Goal: Task Accomplishment & Management: Manage account settings

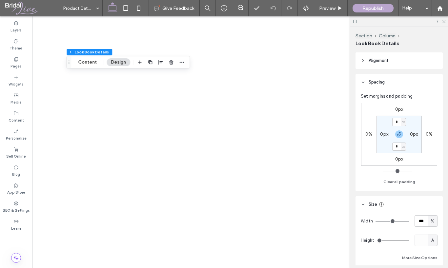
click at [94, 60] on button "Content" at bounding box center [87, 62] width 27 height 8
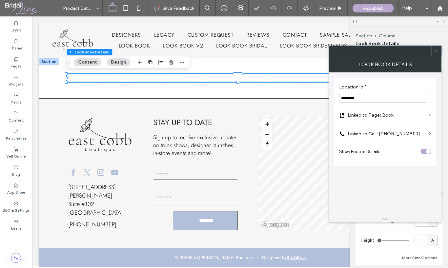
click at [436, 50] on icon at bounding box center [436, 51] width 5 height 5
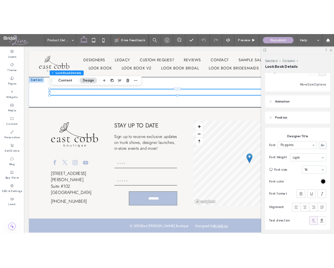
scroll to position [230, 0]
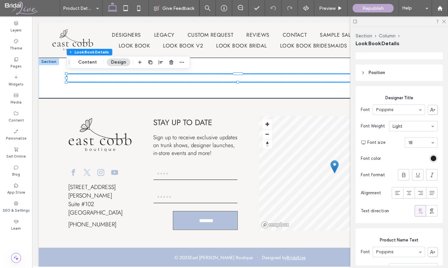
click at [433, 159] on div "rgb(0, 0, 0)" at bounding box center [434, 159] width 6 height 6
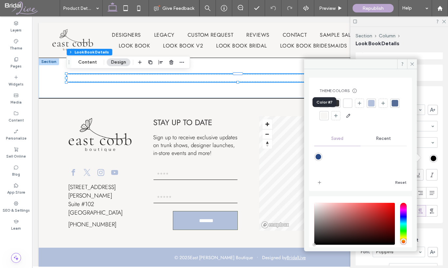
click at [392, 107] on div at bounding box center [395, 103] width 7 height 7
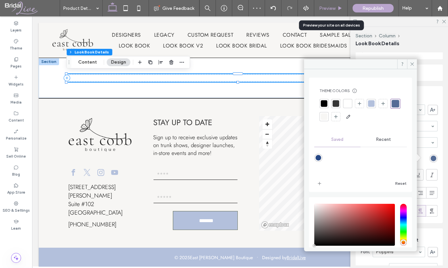
click at [321, 10] on span "Preview" at bounding box center [327, 9] width 16 height 6
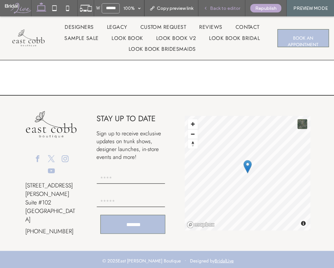
click at [219, 7] on span "Back to editor" at bounding box center [225, 9] width 30 height 6
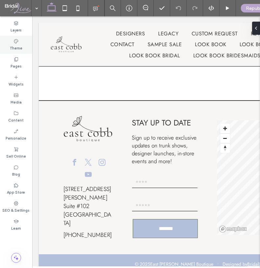
click at [19, 46] on label "Theme" at bounding box center [16, 47] width 12 height 7
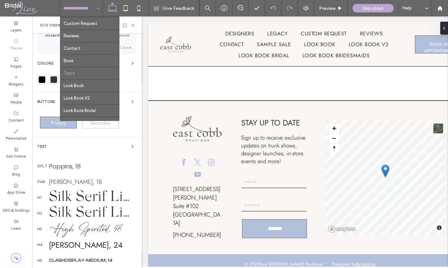
scroll to position [47, 0]
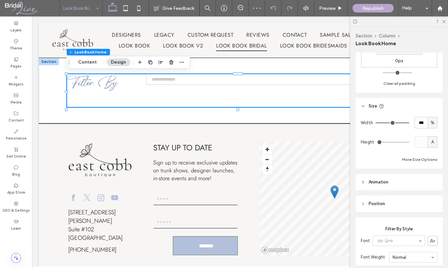
scroll to position [164, 0]
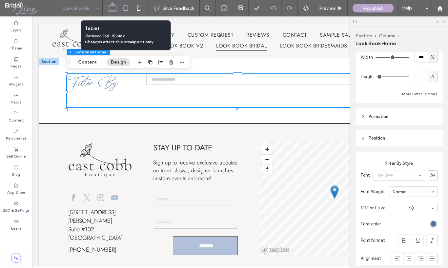
click at [128, 7] on icon at bounding box center [125, 8] width 13 height 13
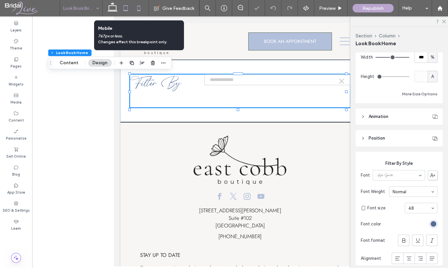
click at [140, 9] on use at bounding box center [138, 8] width 3 height 5
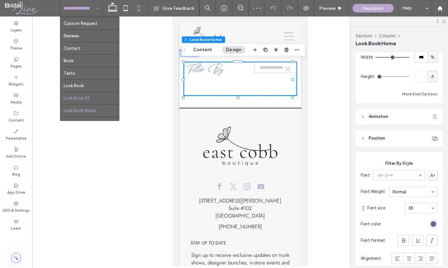
scroll to position [47, 0]
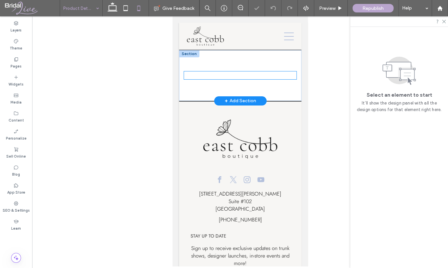
click at [206, 72] on div at bounding box center [240, 76] width 113 height 8
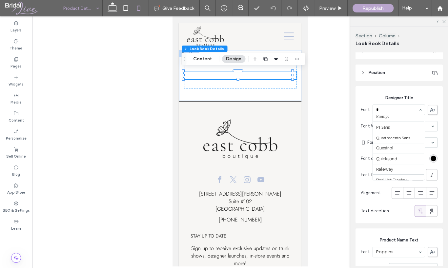
scroll to position [284, 0]
type input "**"
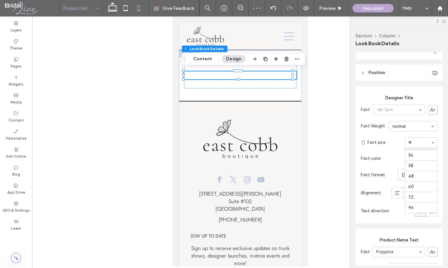
scroll to position [117, 0]
click at [334, 158] on div "rgb(0, 0, 0)" at bounding box center [434, 159] width 6 height 6
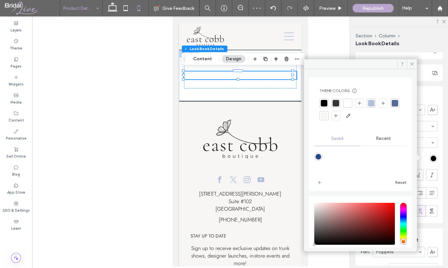
click at [334, 107] on div at bounding box center [395, 103] width 7 height 7
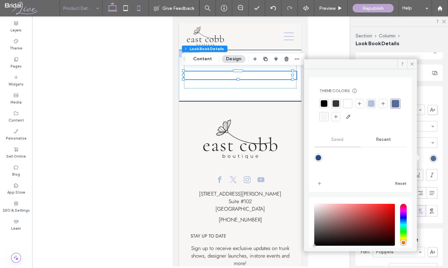
click at [112, 8] on icon at bounding box center [112, 8] width 13 height 13
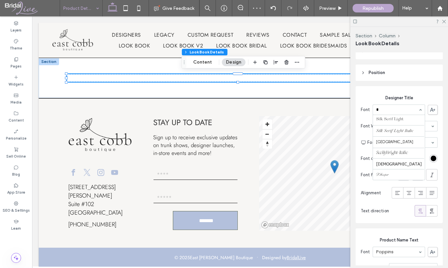
scroll to position [284, 0]
type input "**"
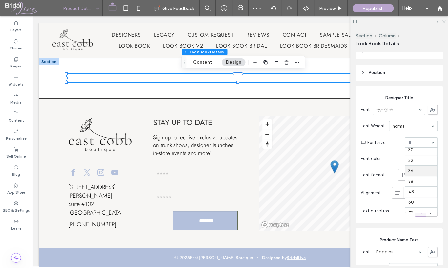
scroll to position [108, 0]
click at [334, 159] on div "rgb(0, 0, 0)" at bounding box center [434, 159] width 6 height 6
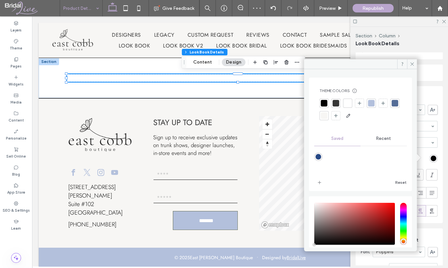
click at [334, 107] on div at bounding box center [395, 103] width 7 height 7
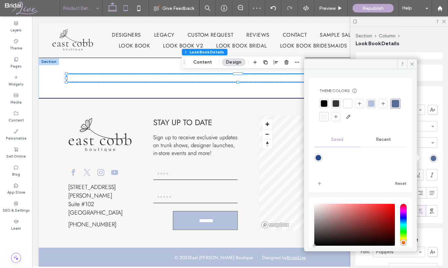
click at [125, 8] on icon at bounding box center [125, 8] width 13 height 13
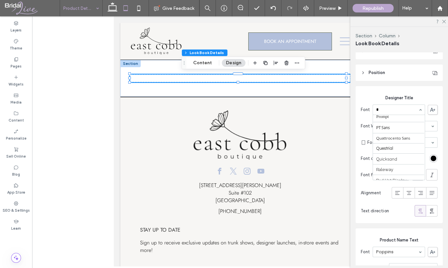
scroll to position [284, 0]
type input "**"
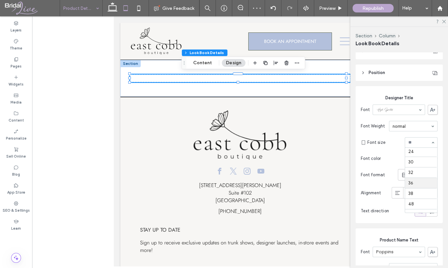
scroll to position [97, 0]
click at [334, 158] on div "rgb(0, 0, 0)" at bounding box center [434, 159] width 6 height 6
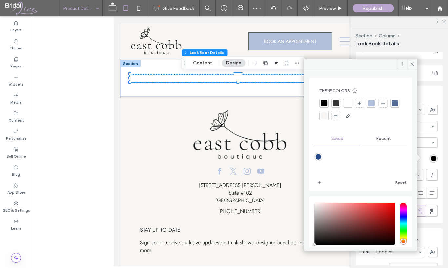
click at [334, 108] on div at bounding box center [395, 103] width 9 height 9
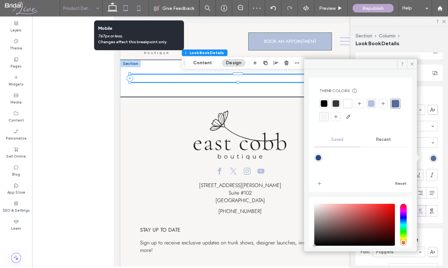
click at [137, 9] on use at bounding box center [138, 8] width 3 height 5
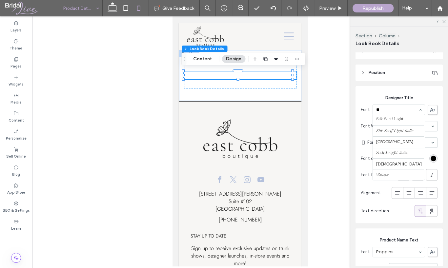
scroll to position [0, 0]
type input "***"
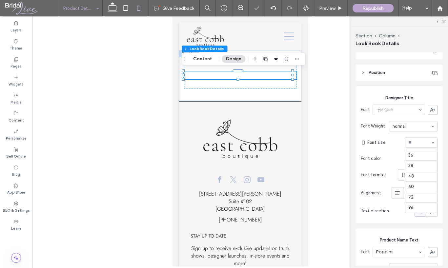
scroll to position [117, 0]
click at [334, 162] on section "Font color" at bounding box center [399, 158] width 77 height 15
click at [334, 158] on div "rgb(0, 0, 0)" at bounding box center [434, 159] width 6 height 6
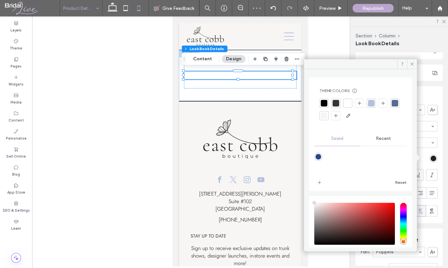
type input "****"
click at [334, 107] on div at bounding box center [395, 103] width 7 height 7
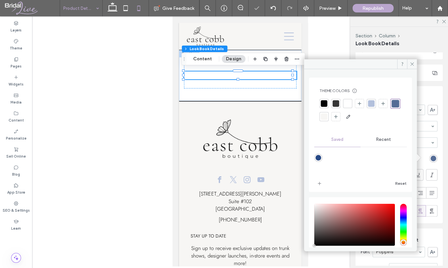
click at [334, 166] on div "Font format" at bounding box center [399, 175] width 77 height 18
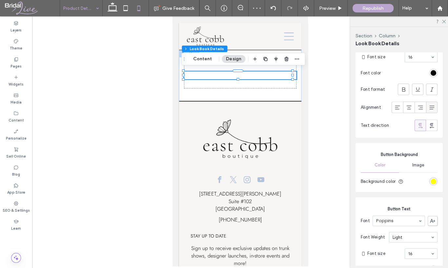
scroll to position [459, 0]
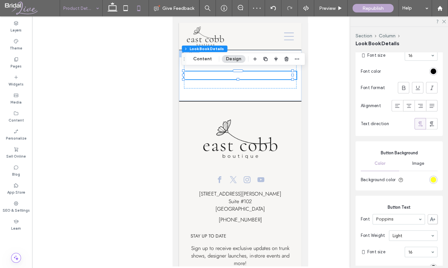
click at [334, 178] on div "rgb(255, 255, 0)" at bounding box center [434, 180] width 6 height 6
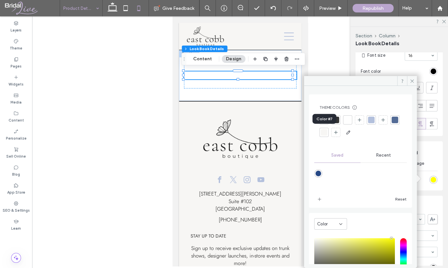
click at [334, 123] on div at bounding box center [395, 120] width 7 height 7
click at [334, 147] on div "Button Background Color Image Background color" at bounding box center [399, 165] width 87 height 49
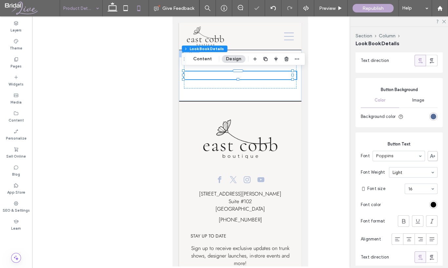
scroll to position [525, 0]
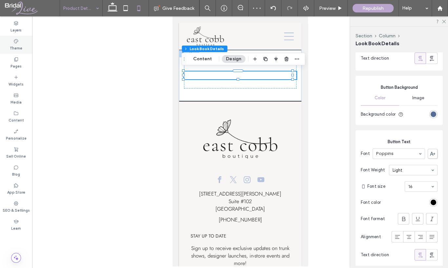
click at [22, 45] on div "Theme" at bounding box center [16, 45] width 32 height 18
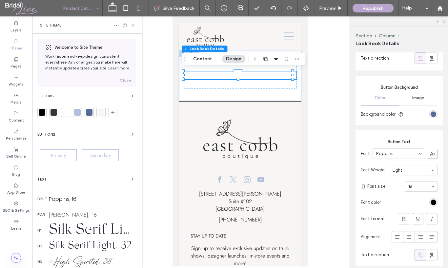
click at [68, 158] on div "Primary" at bounding box center [58, 156] width 37 height 12
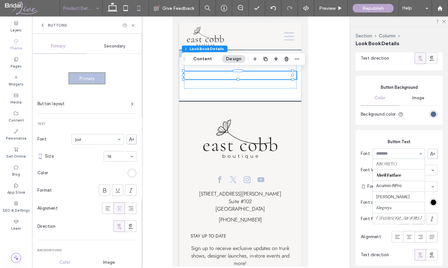
scroll to position [716, 0]
type input "*"
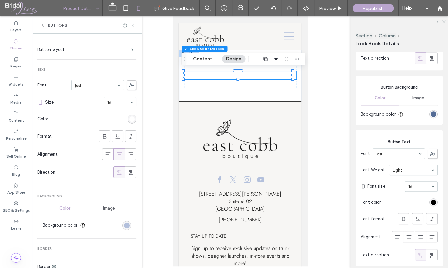
scroll to position [40, 0]
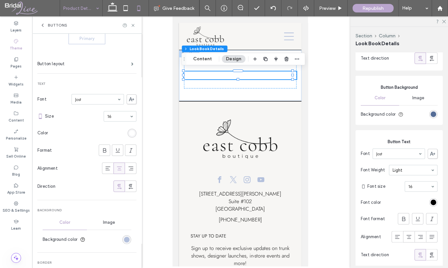
type input "*"
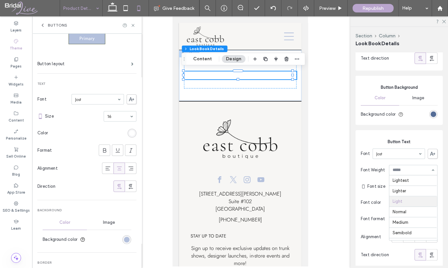
scroll to position [21, 0]
click at [334, 203] on div "rgb(0, 0, 0)" at bounding box center [434, 203] width 6 height 6
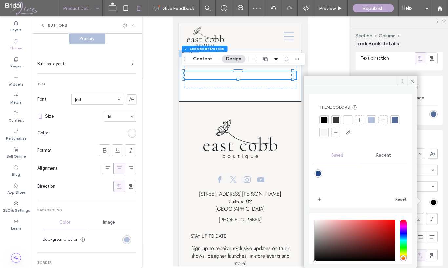
click at [334, 118] on div at bounding box center [348, 120] width 7 height 7
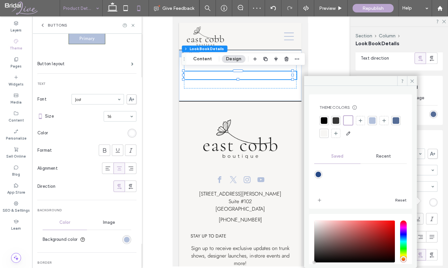
click at [334, 137] on div "Button Text Font Jost Font Weight Normal Font size 16 Font color Font format Al…" at bounding box center [399, 198] width 87 height 137
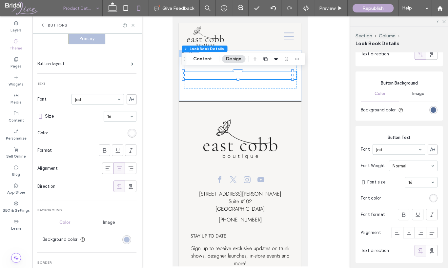
scroll to position [489, 0]
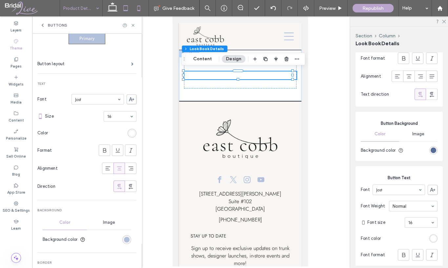
click at [126, 7] on icon at bounding box center [125, 8] width 13 height 13
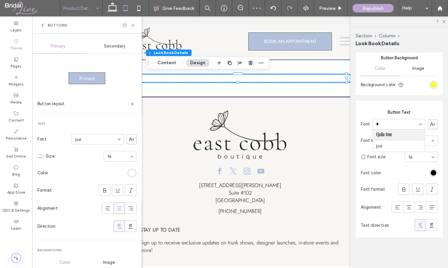
scroll to position [0, 0]
type input "**"
drag, startPoint x: 398, startPoint y: 128, endPoint x: 399, endPoint y: 136, distance: 8.3
click at [334, 171] on div "rgb(0, 0, 0)" at bounding box center [434, 173] width 6 height 6
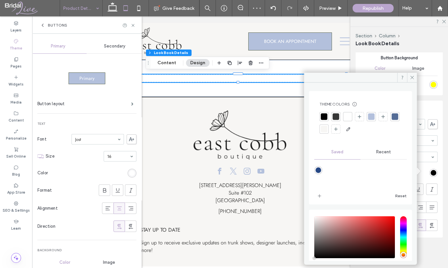
click at [334, 116] on div at bounding box center [348, 117] width 7 height 7
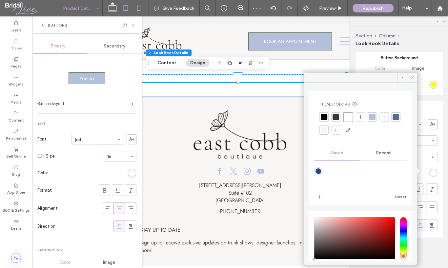
click at [138, 12] on icon at bounding box center [138, 8] width 13 height 13
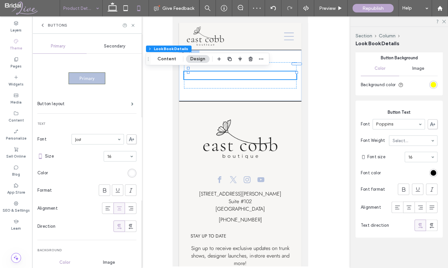
type input "*"
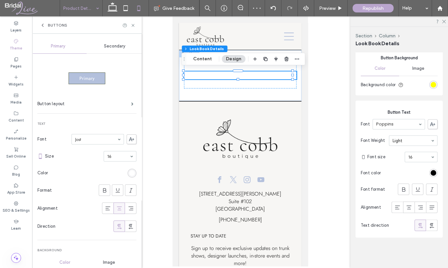
click at [334, 133] on div "Font Weight Light" at bounding box center [399, 141] width 77 height 16
type input "*"
click at [334, 171] on div "rgb(0, 0, 0)" at bounding box center [434, 173] width 6 height 6
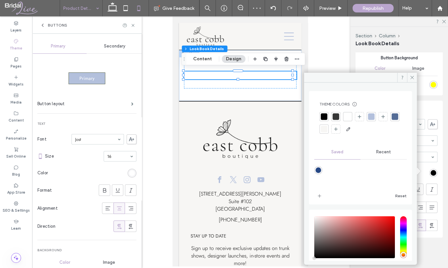
click at [334, 118] on div at bounding box center [348, 117] width 7 height 7
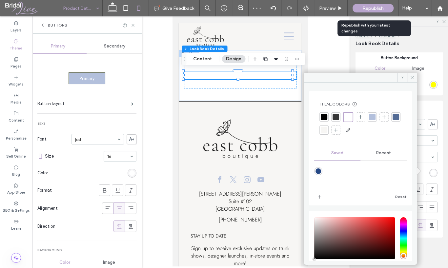
click at [334, 12] on div "Republish" at bounding box center [373, 8] width 41 height 9
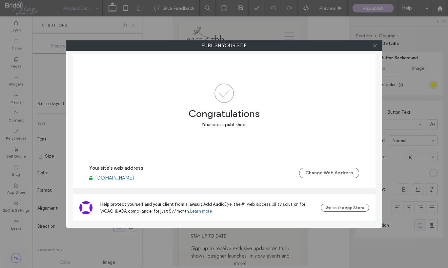
click at [334, 46] on icon at bounding box center [375, 45] width 5 height 5
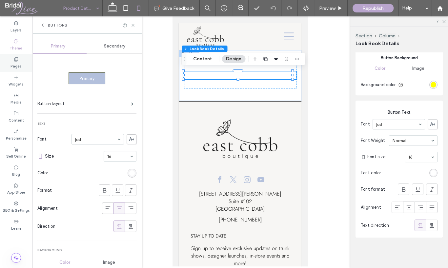
click at [10, 60] on div "Pages" at bounding box center [16, 63] width 32 height 18
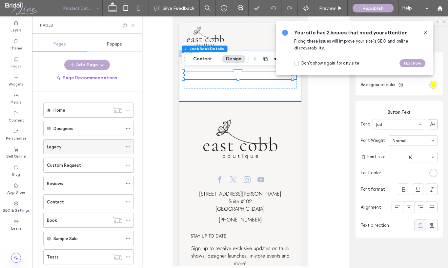
click at [91, 146] on div "Legacy" at bounding box center [84, 147] width 75 height 7
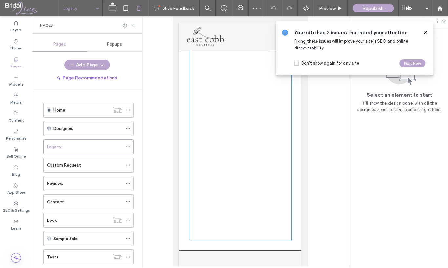
scroll to position [263, 0]
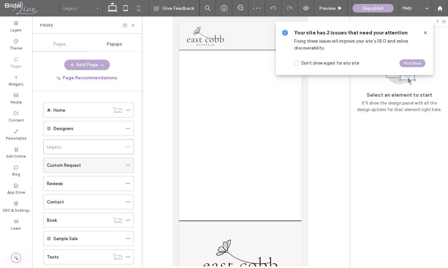
click at [87, 171] on div "Custom Request" at bounding box center [84, 165] width 75 height 14
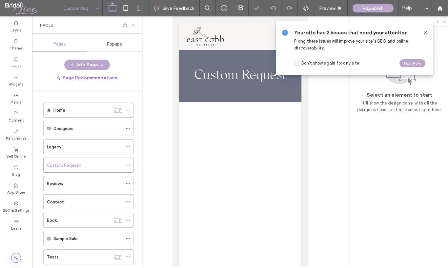
click at [112, 11] on use at bounding box center [113, 6] width 10 height 9
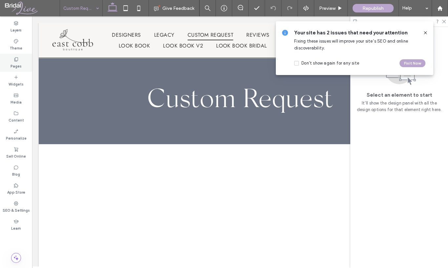
click at [24, 67] on div "Pages" at bounding box center [16, 63] width 32 height 18
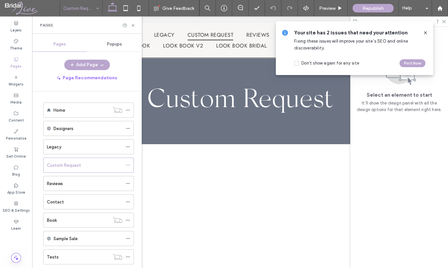
click at [67, 184] on div "Reviews" at bounding box center [84, 183] width 75 height 7
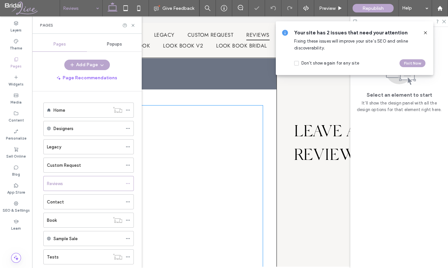
scroll to position [98, 0]
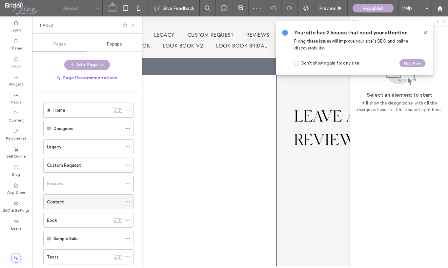
click at [94, 203] on div "Contact" at bounding box center [84, 202] width 75 height 7
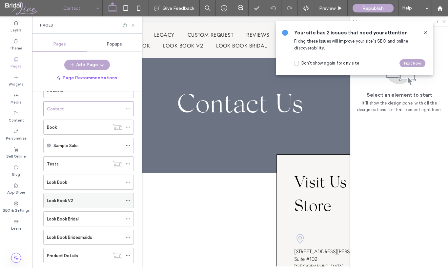
scroll to position [98, 0]
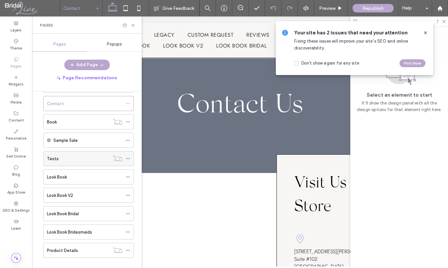
click at [128, 158] on icon at bounding box center [128, 159] width 5 height 5
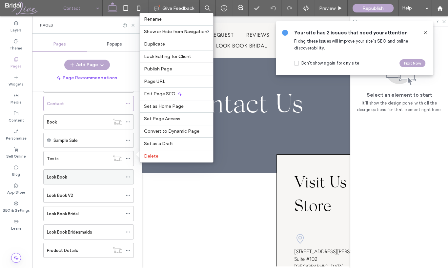
click at [129, 176] on icon at bounding box center [128, 177] width 5 height 5
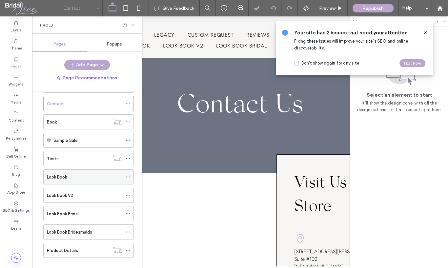
click at [126, 177] on icon at bounding box center [128, 177] width 5 height 5
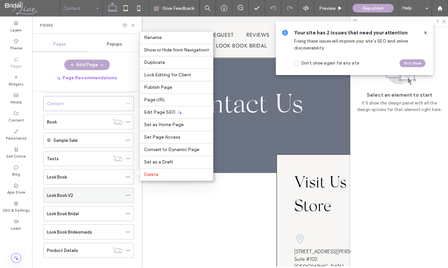
click at [129, 195] on icon at bounding box center [128, 195] width 5 height 5
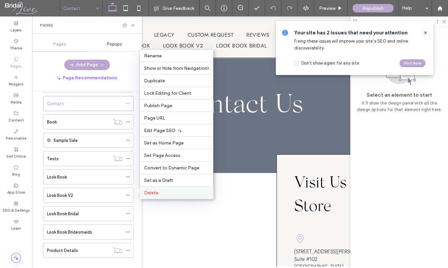
click at [150, 191] on span "Delete" at bounding box center [151, 193] width 14 height 6
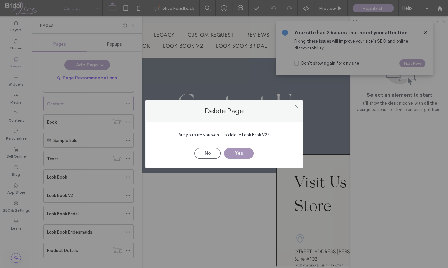
click at [243, 150] on button "Yes" at bounding box center [239, 153] width 30 height 11
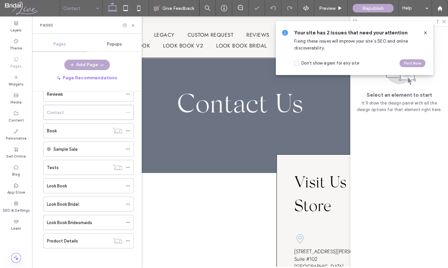
scroll to position [88, 0]
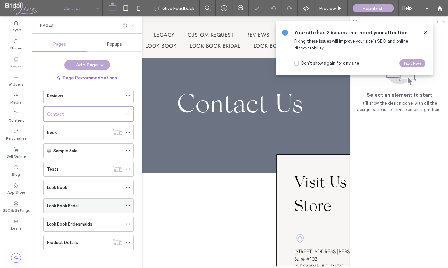
click at [127, 206] on icon at bounding box center [128, 206] width 5 height 5
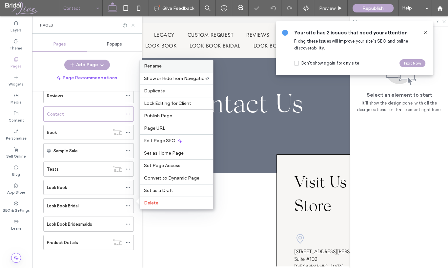
click at [159, 69] on span "Rename" at bounding box center [153, 66] width 18 height 6
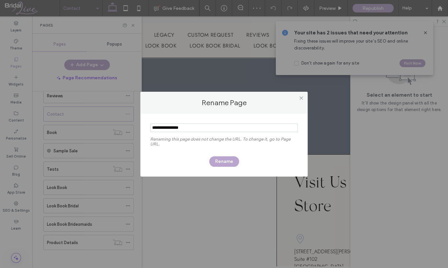
drag, startPoint x: 171, startPoint y: 124, endPoint x: 80, endPoint y: 128, distance: 91.6
click at [80, 128] on div "Rename Page Renaming this page does not change the URL. To change it, go to Pag…" at bounding box center [224, 134] width 448 height 268
type input "**********"
click at [225, 159] on button "Rename" at bounding box center [224, 162] width 30 height 11
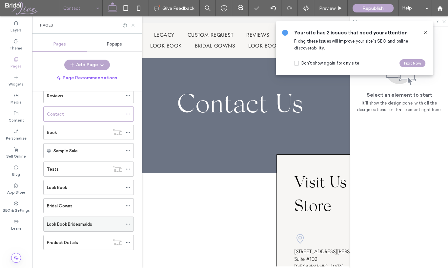
click at [131, 223] on div at bounding box center [130, 225] width 8 height 10
click at [127, 224] on use at bounding box center [128, 224] width 4 height 1
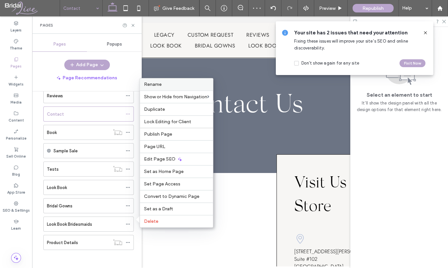
click at [172, 87] on label "Rename" at bounding box center [176, 85] width 65 height 6
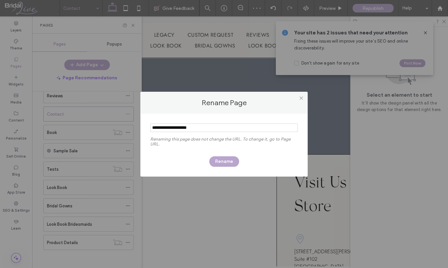
drag, startPoint x: 172, startPoint y: 128, endPoint x: 106, endPoint y: 127, distance: 65.3
click at [107, 128] on div "Rename Page Renaming this page does not change the URL. To change it, go to Pag…" at bounding box center [224, 134] width 448 height 268
click at [175, 128] on input "notEmpty" at bounding box center [224, 128] width 148 height 9
type input "**********"
click at [233, 163] on button "Rename" at bounding box center [224, 162] width 30 height 11
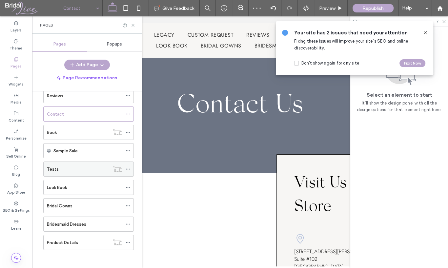
click at [85, 169] on div "Tests" at bounding box center [78, 169] width 63 height 7
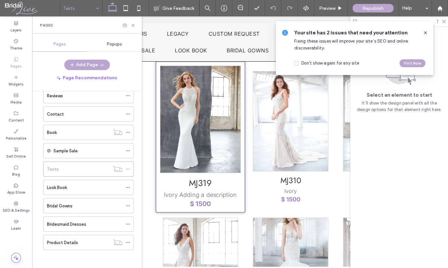
scroll to position [164, 0]
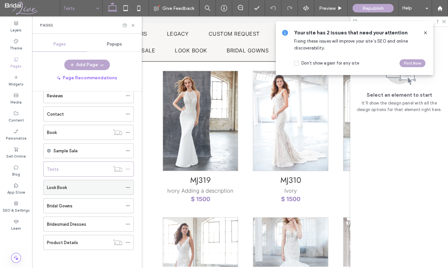
click at [45, 186] on div "Look Book" at bounding box center [88, 187] width 91 height 15
click at [70, 186] on div "Look Book" at bounding box center [84, 187] width 75 height 7
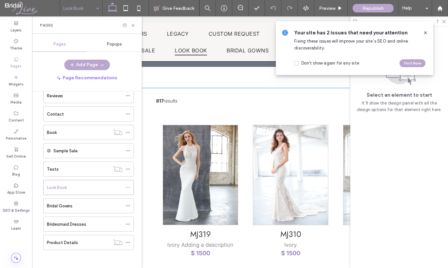
scroll to position [98, 0]
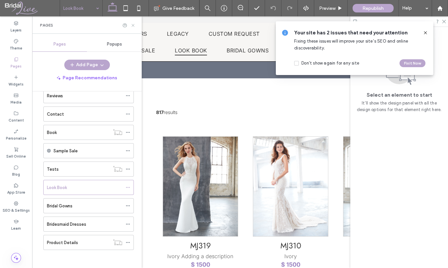
click at [133, 24] on icon at bounding box center [133, 25] width 5 height 5
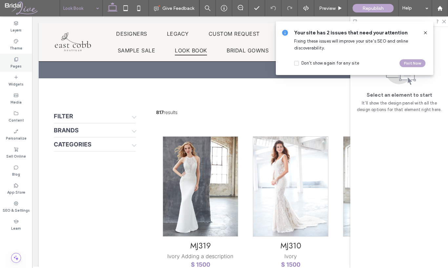
click at [20, 56] on div "Pages" at bounding box center [16, 63] width 32 height 18
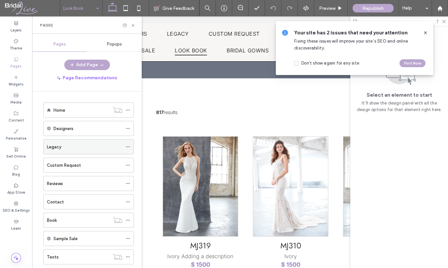
click at [129, 148] on icon at bounding box center [128, 147] width 5 height 5
click at [129, 127] on icon at bounding box center [128, 128] width 5 height 5
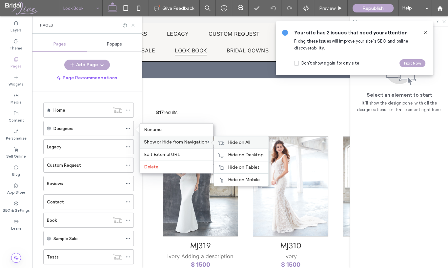
click at [251, 139] on div "Hide on All" at bounding box center [241, 143] width 54 height 12
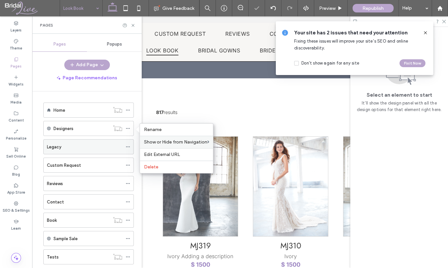
click at [128, 147] on use at bounding box center [128, 147] width 4 height 1
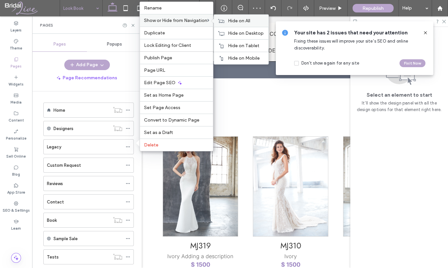
click at [226, 27] on div "Hide on All" at bounding box center [241, 21] width 54 height 12
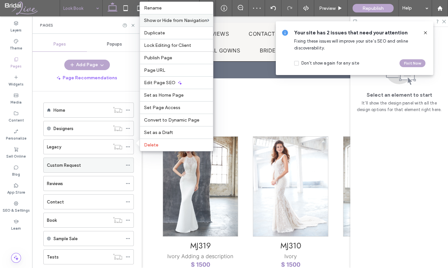
click at [126, 163] on icon at bounding box center [128, 165] width 5 height 5
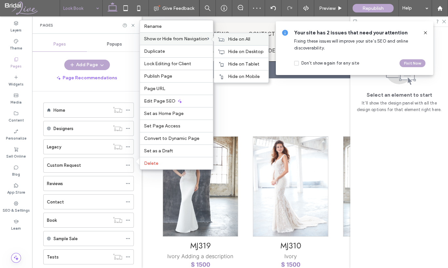
drag, startPoint x: 232, startPoint y: 39, endPoint x: 229, endPoint y: 44, distance: 5.7
click at [233, 39] on span "Hide on All" at bounding box center [239, 39] width 22 height 6
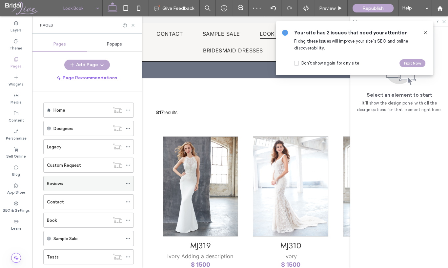
click at [128, 181] on icon at bounding box center [128, 183] width 5 height 5
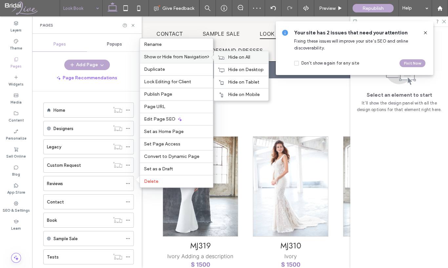
click at [233, 56] on span "Hide on All" at bounding box center [239, 57] width 22 height 6
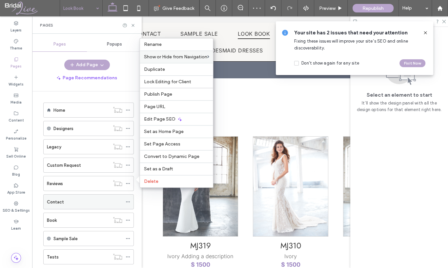
click at [127, 201] on icon at bounding box center [128, 202] width 5 height 5
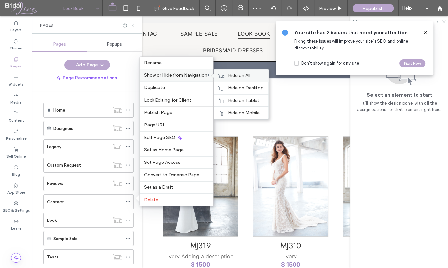
click at [245, 77] on span "Hide on All" at bounding box center [239, 76] width 22 height 6
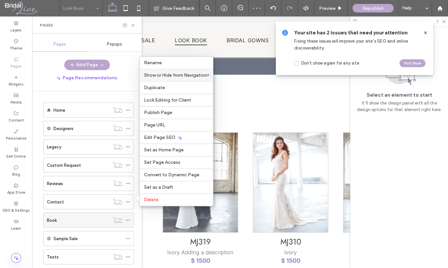
scroll to position [95, 0]
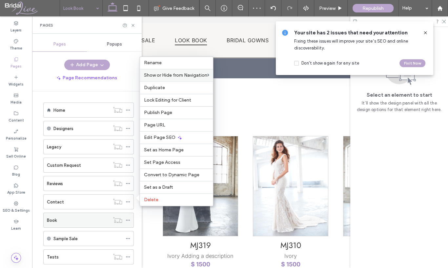
click at [126, 219] on icon at bounding box center [128, 220] width 5 height 5
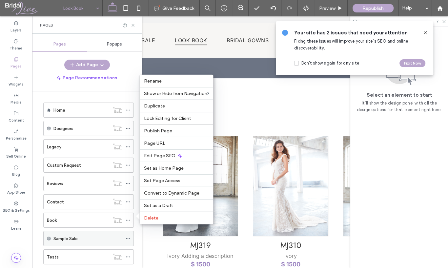
click at [128, 239] on icon at bounding box center [128, 239] width 5 height 5
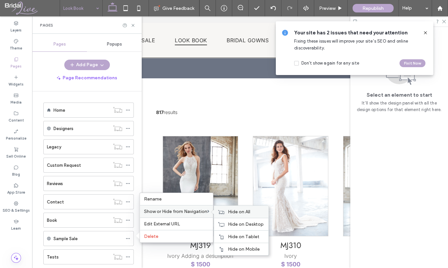
click at [240, 211] on span "Hide on All" at bounding box center [239, 212] width 22 height 6
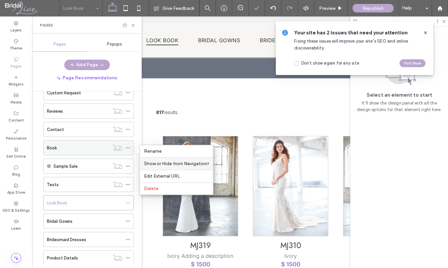
scroll to position [88, 0]
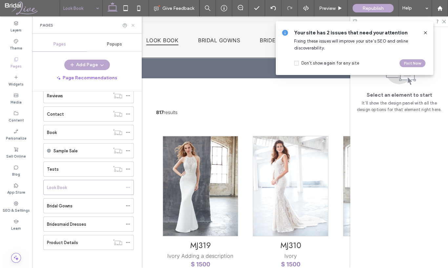
click at [133, 25] on use at bounding box center [133, 25] width 3 height 3
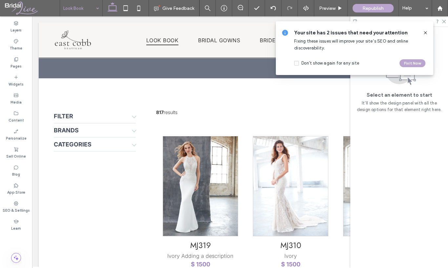
click at [334, 31] on icon at bounding box center [425, 32] width 5 height 5
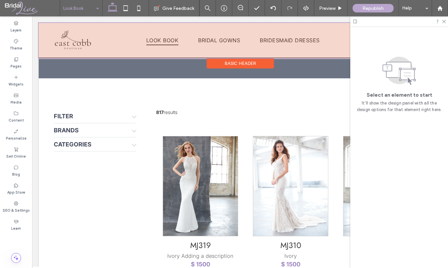
click at [246, 42] on div at bounding box center [240, 40] width 403 height 35
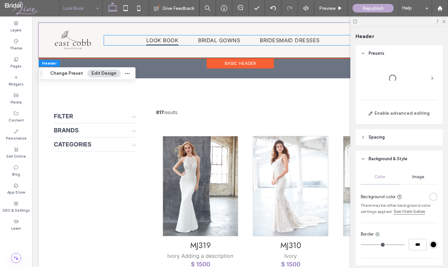
scroll to position [162, 0]
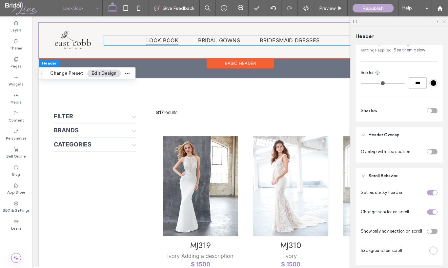
click at [246, 42] on ul "Look Book Bridal Gowns Bridesmaid Dresses" at bounding box center [233, 40] width 258 height 10
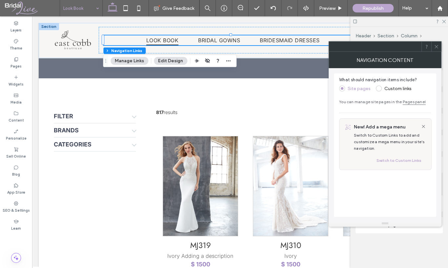
click at [334, 49] on icon at bounding box center [436, 46] width 5 height 5
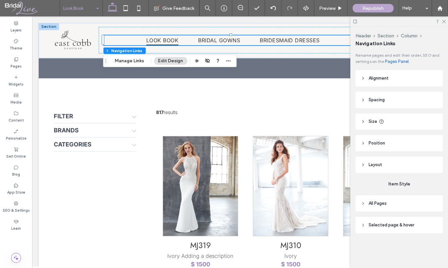
click at [334, 163] on header "Layout" at bounding box center [399, 165] width 87 height 16
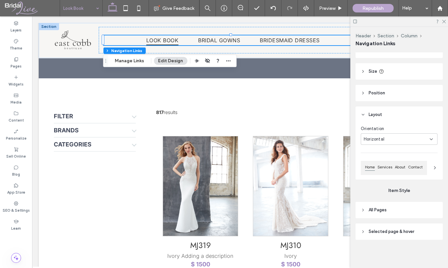
click at [334, 211] on span "All Pages" at bounding box center [378, 210] width 18 height 7
type input "*"
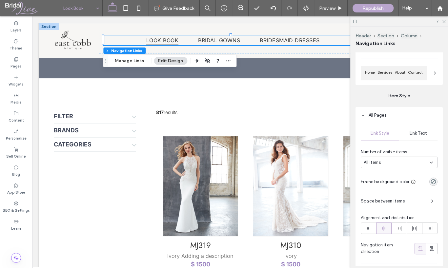
scroll to position [181, 0]
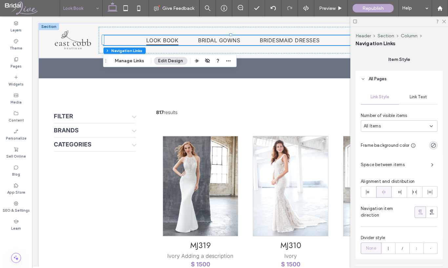
click at [334, 162] on span "Space between items" at bounding box center [393, 165] width 65 height 7
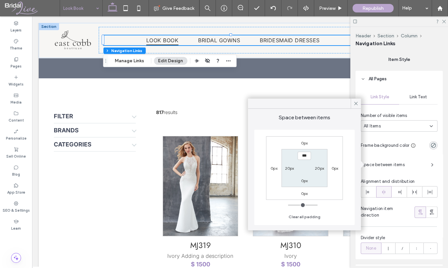
click at [286, 168] on label "20px" at bounding box center [289, 168] width 9 height 5
type input "**"
type input "*"
type input "**"
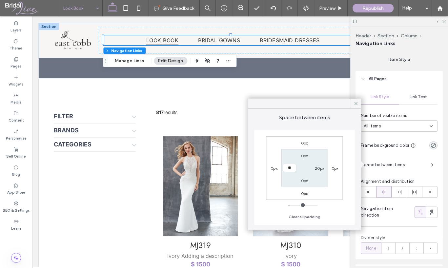
type input "****"
click at [319, 170] on label "20px" at bounding box center [319, 168] width 9 height 5
type input "**"
type input "*"
type input "**"
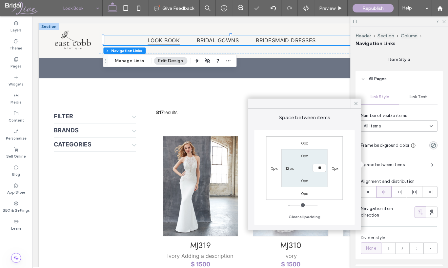
type input "*"
type input "**"
type input "****"
click at [322, 179] on section "0px **** 0px 12px" at bounding box center [305, 168] width 46 height 38
click at [334, 100] on div "Link Text" at bounding box center [418, 97] width 38 height 14
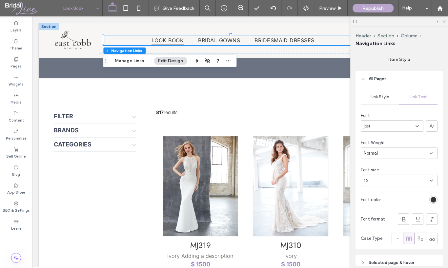
click at [334, 96] on span "Link Text" at bounding box center [418, 97] width 17 height 5
click at [334, 126] on div "Jost" at bounding box center [392, 125] width 63 height 11
click at [334, 198] on div "rgb(54, 54, 54)" at bounding box center [434, 200] width 6 height 6
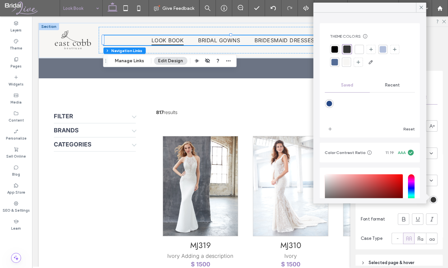
click at [334, 50] on div at bounding box center [383, 49] width 7 height 7
click at [334, 63] on div at bounding box center [334, 62] width 7 height 7
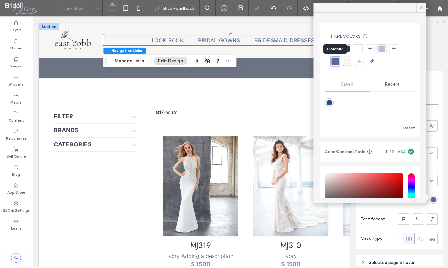
type input "*"
click at [334, 7] on icon at bounding box center [421, 8] width 6 height 6
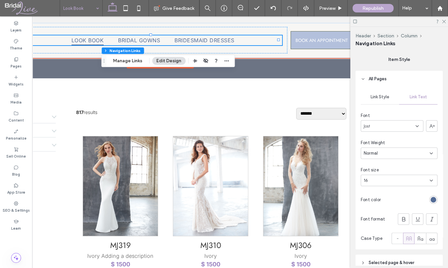
scroll to position [0, 98]
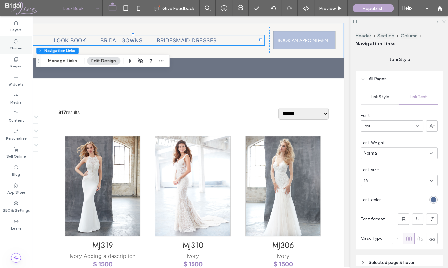
click at [14, 48] on label "Theme" at bounding box center [16, 47] width 12 height 7
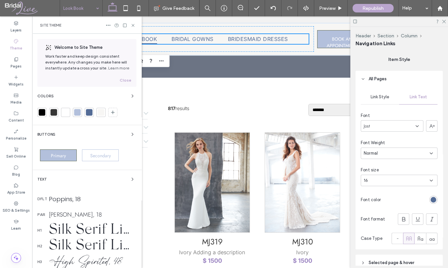
scroll to position [0, 97]
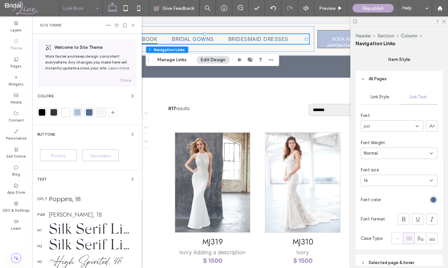
click at [62, 152] on div "Primary" at bounding box center [58, 156] width 37 height 12
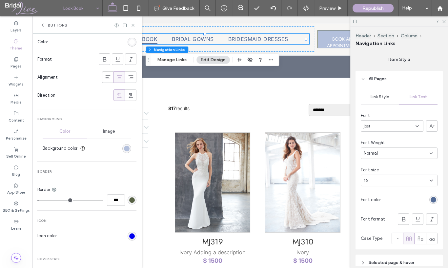
scroll to position [164, 0]
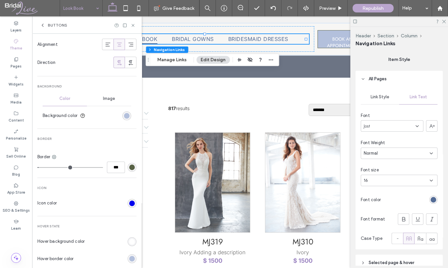
click at [124, 113] on div "rgb(179, 192, 220)" at bounding box center [127, 116] width 6 height 6
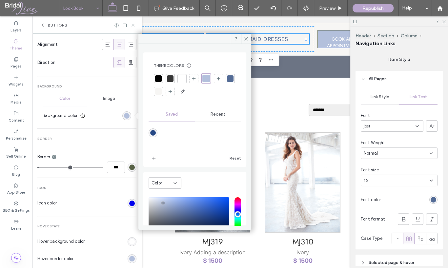
click at [227, 82] on div at bounding box center [230, 78] width 7 height 7
type input "*"
click at [129, 168] on div "rgb(88, 98, 70)" at bounding box center [132, 168] width 6 height 6
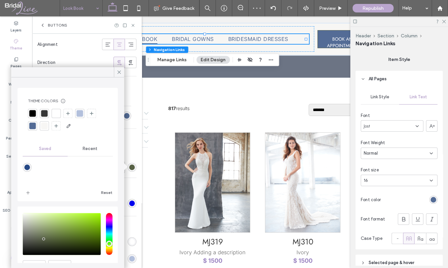
click at [31, 128] on div at bounding box center [32, 126] width 7 height 7
type input "*"
click at [119, 73] on icon at bounding box center [119, 72] width 6 height 6
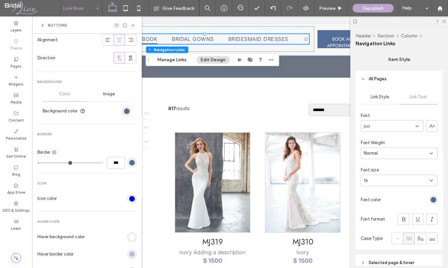
type input "*"
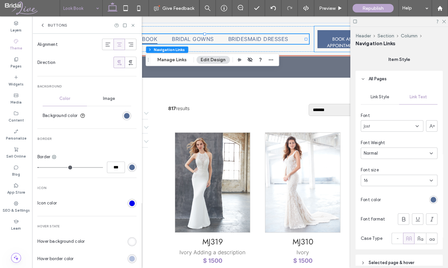
click at [314, 34] on div "BOOK AN APPOINTMENT A white background with a few lines on it" at bounding box center [340, 39] width 53 height 26
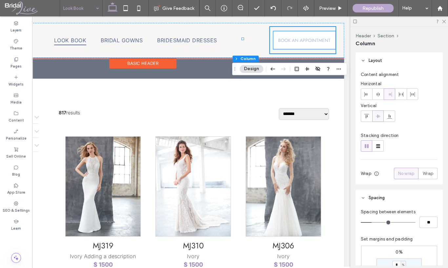
scroll to position [95, 0]
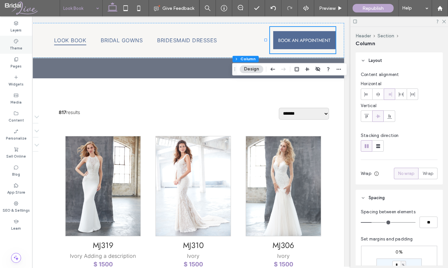
click at [16, 48] on label "Theme" at bounding box center [16, 47] width 12 height 7
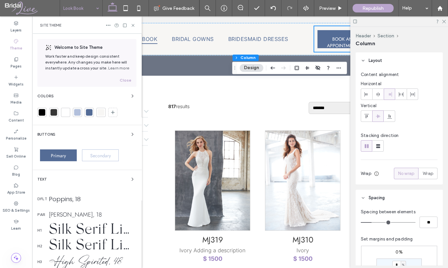
scroll to position [93, 0]
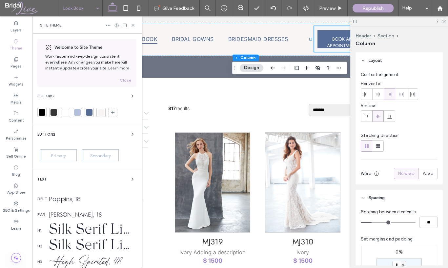
click at [66, 150] on div "Primary" at bounding box center [58, 156] width 37 height 12
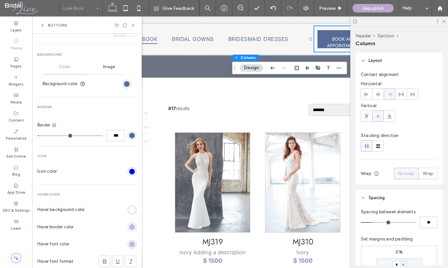
scroll to position [197, 0]
click at [129, 228] on div "rgb(179, 192, 220)" at bounding box center [132, 226] width 6 height 6
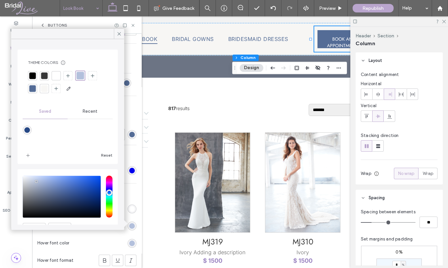
click at [32, 93] on div at bounding box center [32, 88] width 9 height 9
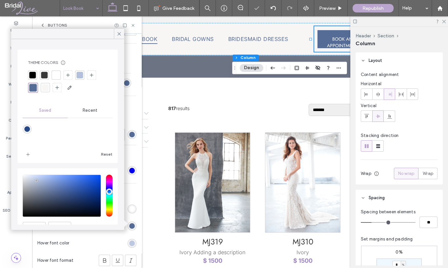
click at [129, 243] on div "rgb(179, 192, 220)" at bounding box center [132, 244] width 6 height 6
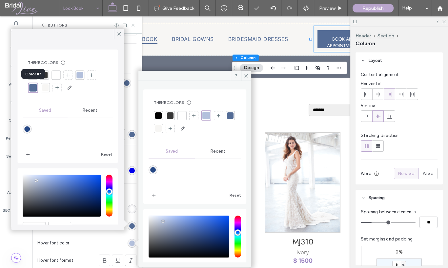
click at [34, 87] on div at bounding box center [33, 88] width 8 height 8
click at [226, 120] on div at bounding box center [230, 115] width 9 height 9
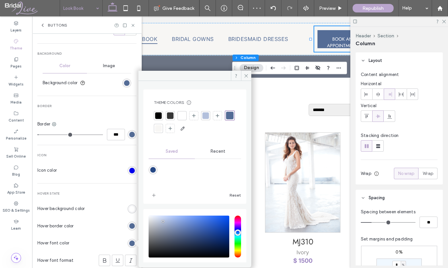
type input "*"
click at [121, 55] on span "Background" at bounding box center [86, 54] width 99 height 5
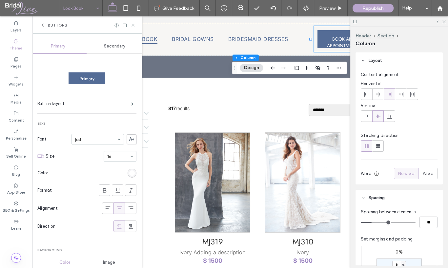
scroll to position [0, 0]
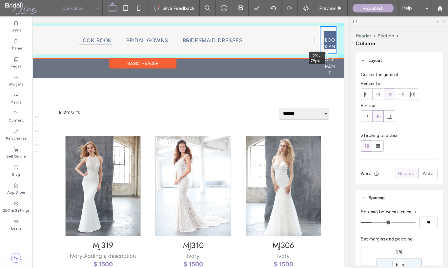
drag, startPoint x: 199, startPoint y: 39, endPoint x: 258, endPoint y: 33, distance: 59.3
click at [258, 33] on div "Look Book Bridal Gowns Bridesmaid Dresses BOOK AN APPOINTMENT A white backgroun…" at bounding box center [142, 40] width 403 height 35
type input "*"
type input "**"
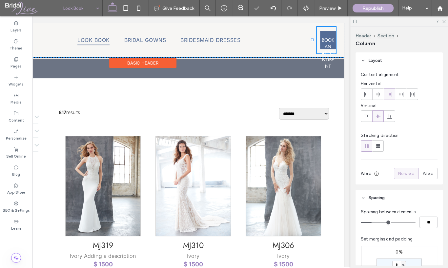
scroll to position [95, 0]
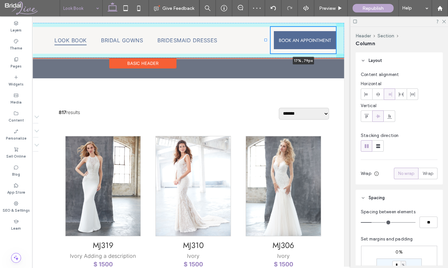
drag, startPoint x: 312, startPoint y: 38, endPoint x: 266, endPoint y: 38, distance: 46.6
click at [266, 39] on div at bounding box center [265, 40] width 3 height 3
type input "**"
type input "*****"
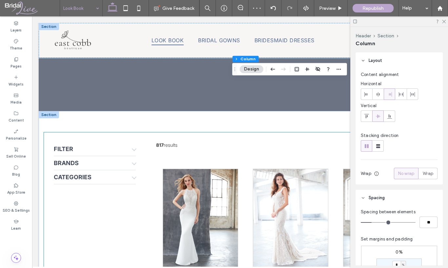
scroll to position [0, 0]
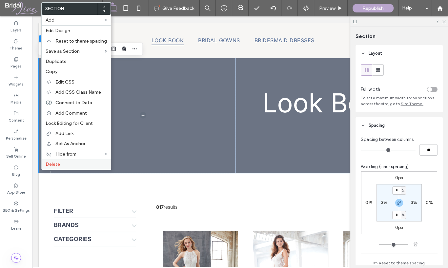
click at [66, 162] on label "Delete" at bounding box center [76, 165] width 61 height 6
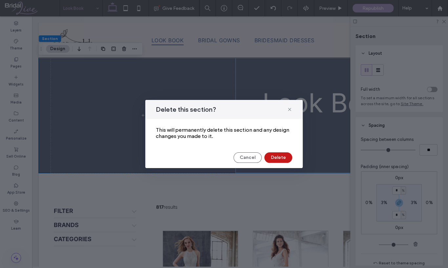
click at [271, 157] on button "Delete" at bounding box center [278, 158] width 28 height 11
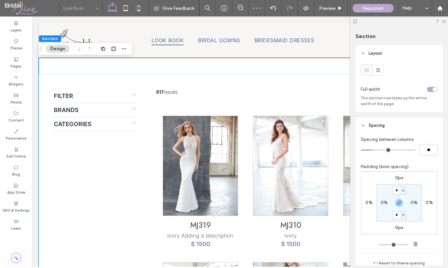
click at [334, 201] on label "0%" at bounding box center [384, 203] width 7 height 6
type input "*"
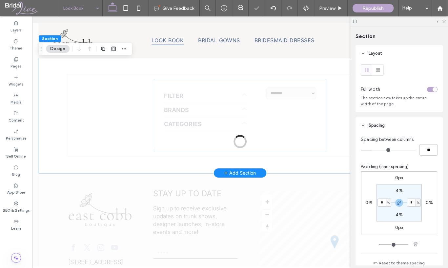
click at [69, 78] on div at bounding box center [240, 141] width 416 height 250
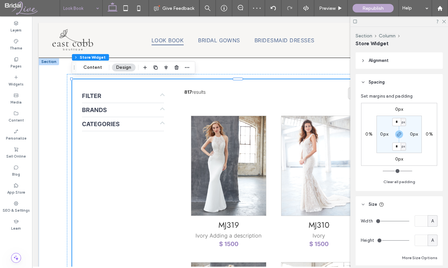
click at [334, 222] on div "A" at bounding box center [426, 221] width 23 height 11
click at [334, 222] on div "A" at bounding box center [433, 221] width 7 height 7
click at [334, 175] on span "%" at bounding box center [430, 175] width 4 height 7
type input "***"
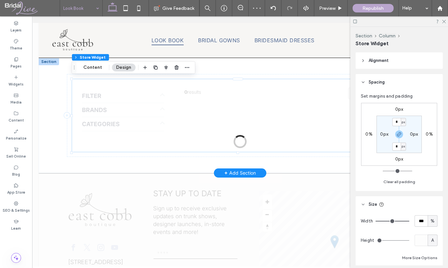
click at [105, 157] on div at bounding box center [240, 141] width 416 height 250
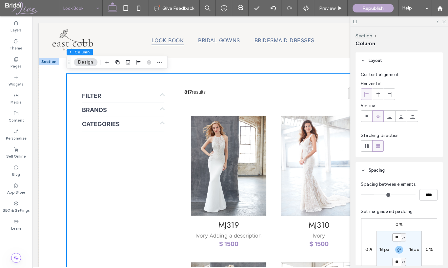
click at [334, 237] on input "**" at bounding box center [396, 238] width 9 height 8
type input "*"
click at [334, 252] on label "16px" at bounding box center [385, 250] width 10 height 6
type input "**"
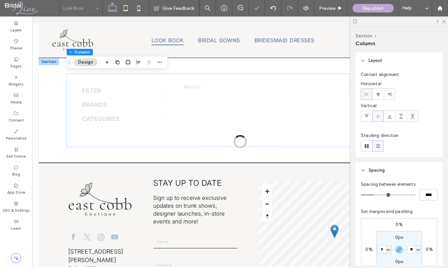
type input "*"
click at [334, 257] on section "0px * px 0px * px" at bounding box center [399, 249] width 45 height 37
click at [21, 59] on div "Pages" at bounding box center [16, 63] width 32 height 18
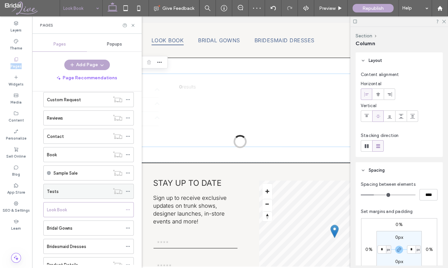
scroll to position [88, 0]
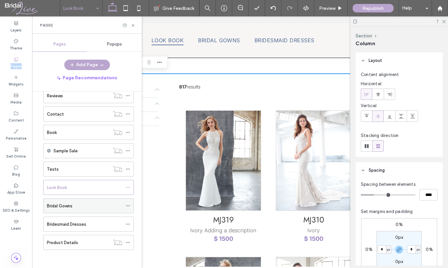
click at [88, 203] on div "Bridal Gowns" at bounding box center [84, 206] width 75 height 7
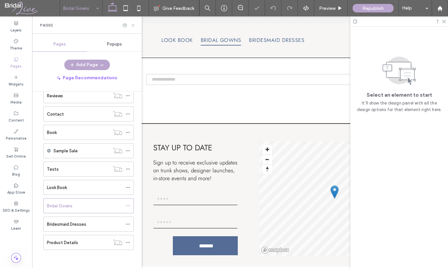
click at [134, 25] on icon at bounding box center [133, 25] width 5 height 5
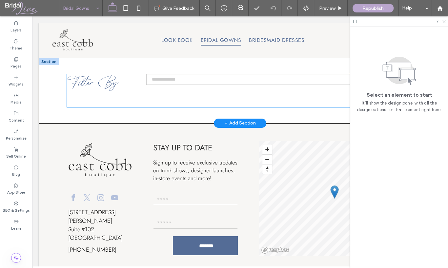
click at [68, 94] on div "Filter By" at bounding box center [100, 90] width 66 height 33
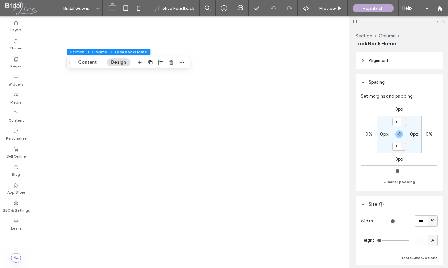
click at [81, 51] on button "Section" at bounding box center [77, 52] width 20 height 7
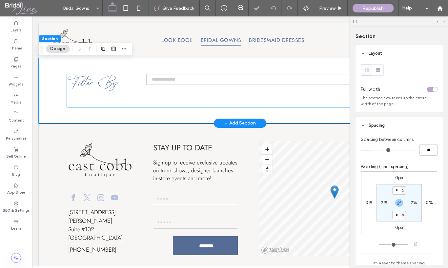
click at [82, 76] on h3 "Filter By" at bounding box center [100, 83] width 66 height 18
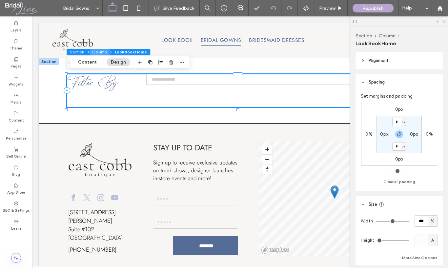
click at [95, 50] on button "Column" at bounding box center [100, 52] width 20 height 7
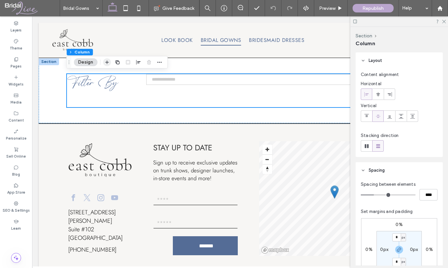
click at [109, 62] on icon "button" at bounding box center [106, 62] width 5 height 5
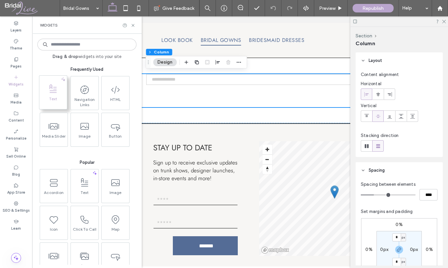
click at [46, 102] on span "Text" at bounding box center [53, 100] width 28 height 9
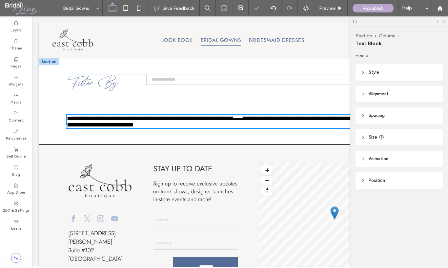
type input "****"
type input "**"
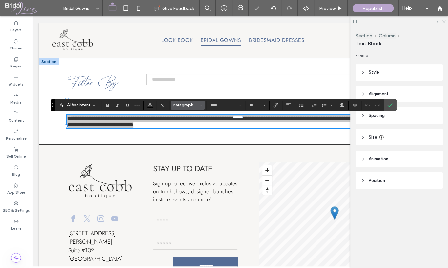
click at [185, 105] on span "paragraph" at bounding box center [186, 105] width 26 height 5
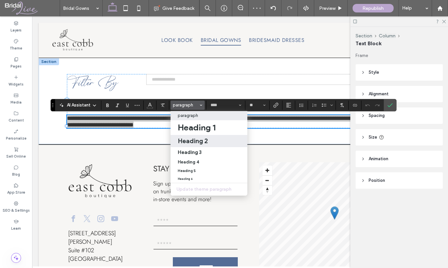
click at [196, 139] on h2 "Heading 2" at bounding box center [193, 141] width 30 height 8
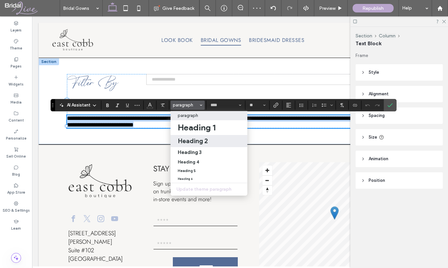
type input "**********"
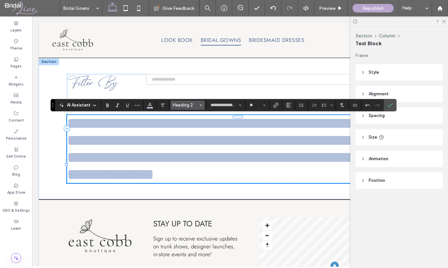
click at [173, 104] on span "Heading 2" at bounding box center [186, 105] width 26 height 5
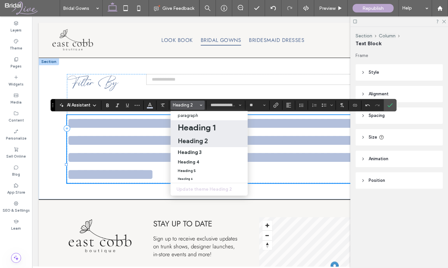
click at [185, 126] on h1 "Heading 1" at bounding box center [197, 127] width 38 height 11
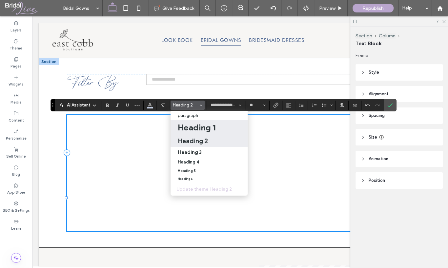
type input "**"
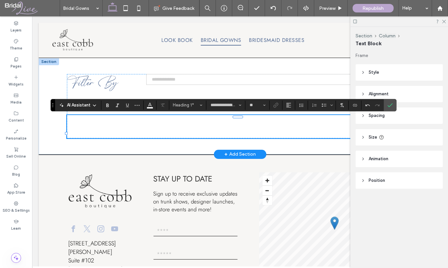
click at [166, 126] on span "**********" at bounding box center [116, 126] width 99 height 21
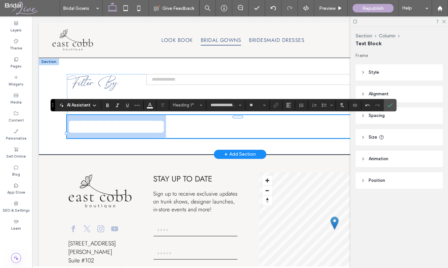
click at [166, 126] on span "**********" at bounding box center [116, 126] width 99 height 21
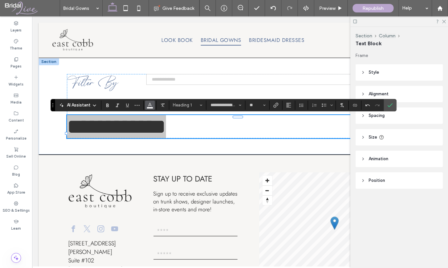
click at [149, 106] on icon "Color" at bounding box center [149, 104] width 5 height 5
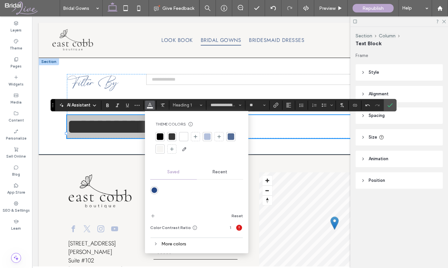
click at [161, 138] on div at bounding box center [160, 137] width 7 height 7
click at [288, 104] on icon "Alignment" at bounding box center [288, 105] width 5 height 5
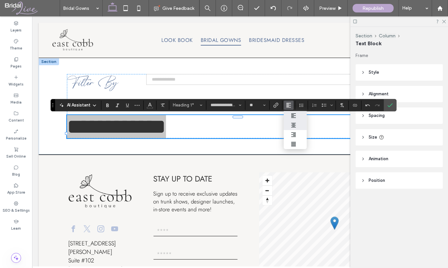
click at [294, 127] on icon "ui.textEditor.alignment.center" at bounding box center [293, 125] width 5 height 5
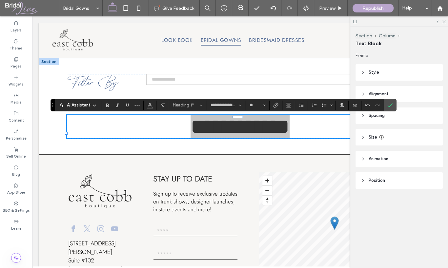
click at [391, 105] on icon "Confirm" at bounding box center [390, 105] width 5 height 5
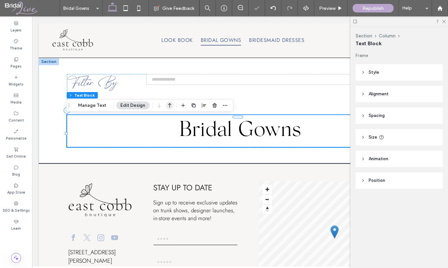
click at [169, 103] on icon "button" at bounding box center [170, 106] width 8 height 12
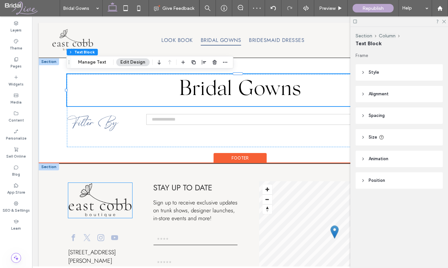
drag, startPoint x: 100, startPoint y: 192, endPoint x: 96, endPoint y: 192, distance: 4.3
click at [98, 194] on div "1234 East Cobb Rd. Suite #102 Atlanta, GA 3030 (888) 764-2605" at bounding box center [100, 238] width 74 height 125
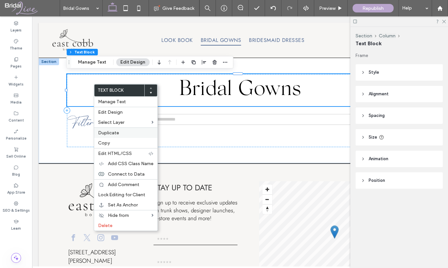
drag, startPoint x: 118, startPoint y: 138, endPoint x: 103, endPoint y: 127, distance: 18.8
click at [118, 138] on div "Copy" at bounding box center [125, 143] width 63 height 10
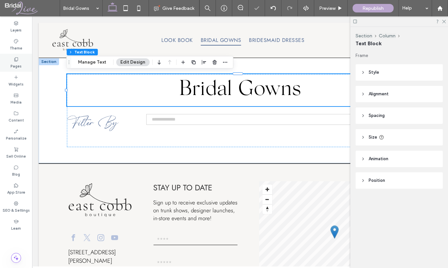
click at [19, 63] on label "Pages" at bounding box center [16, 65] width 11 height 7
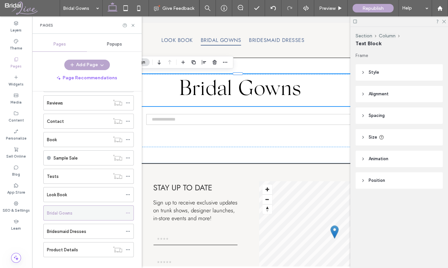
scroll to position [88, 0]
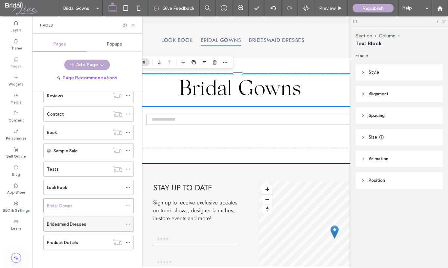
click at [73, 224] on label "Bridesmaid Dresses" at bounding box center [66, 224] width 39 height 11
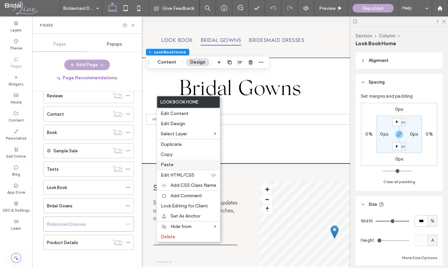
click at [177, 166] on label "Paste" at bounding box center [188, 165] width 55 height 6
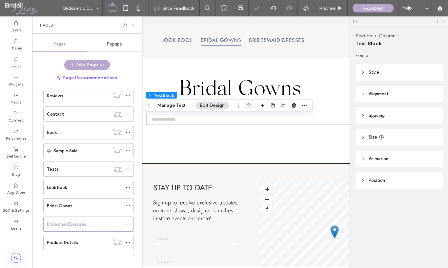
click at [247, 106] on icon "button" at bounding box center [249, 106] width 8 height 12
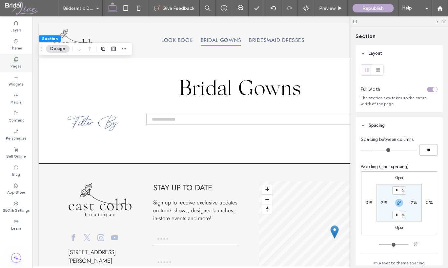
click at [12, 70] on div "Pages" at bounding box center [16, 63] width 32 height 18
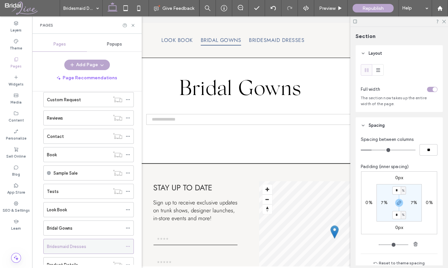
scroll to position [88, 0]
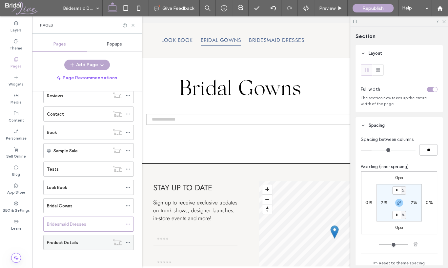
click at [85, 242] on div "Product Details" at bounding box center [78, 243] width 63 height 7
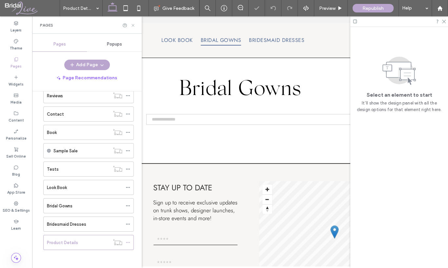
click at [134, 24] on icon at bounding box center [133, 25] width 5 height 5
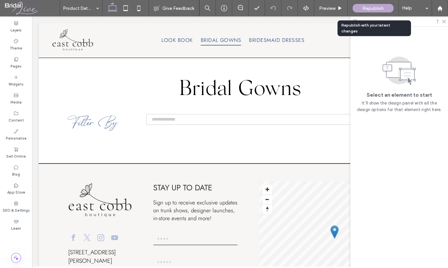
click at [364, 6] on span "Republish" at bounding box center [373, 9] width 21 height 6
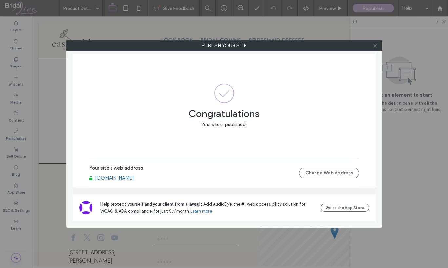
click at [373, 44] on icon at bounding box center [375, 45] width 5 height 5
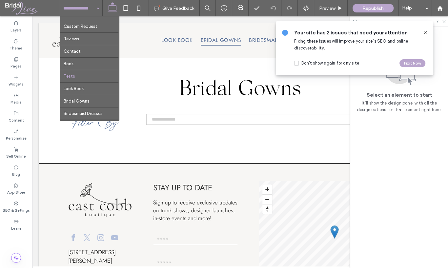
scroll to position [33, 0]
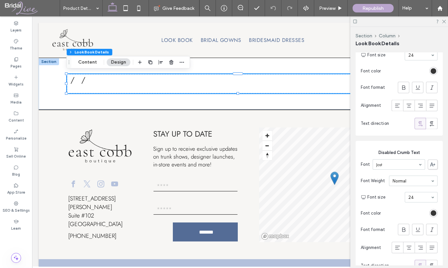
scroll to position [788, 0]
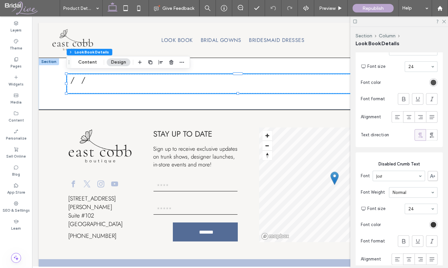
click at [431, 80] on div "rgb(54, 54, 54)" at bounding box center [434, 83] width 6 height 6
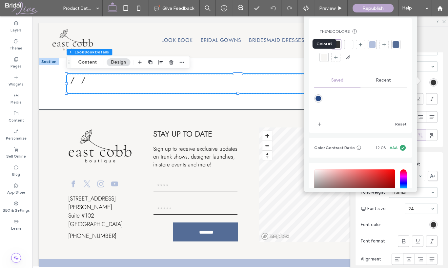
click at [393, 48] on div at bounding box center [396, 44] width 7 height 7
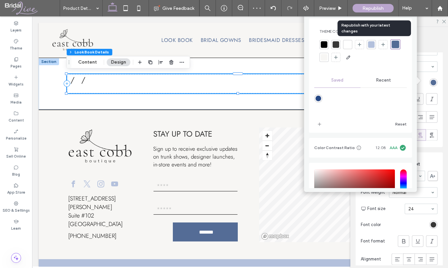
click at [356, 10] on div "Republish" at bounding box center [373, 8] width 41 height 9
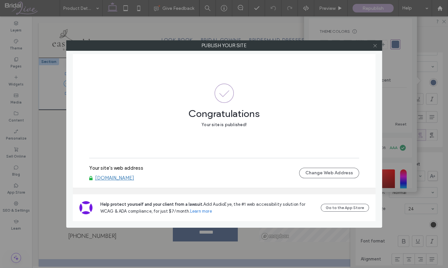
click at [373, 43] on span at bounding box center [375, 46] width 5 height 10
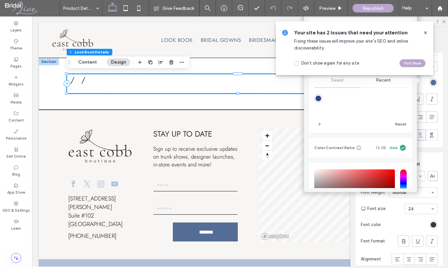
click at [393, 224] on section "Font color" at bounding box center [399, 225] width 77 height 15
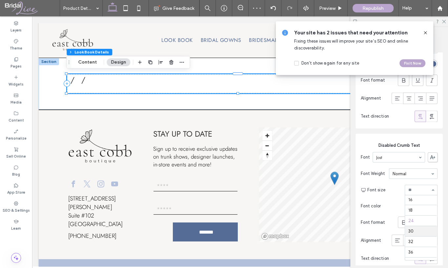
scroll to position [53, 0]
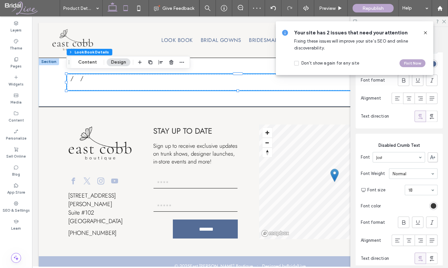
click at [122, 3] on icon at bounding box center [125, 8] width 13 height 13
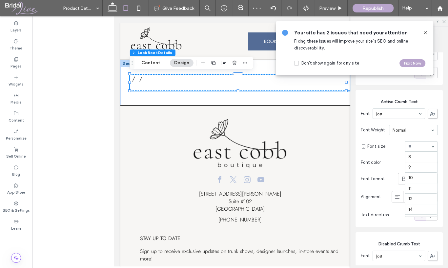
scroll to position [75, 0]
drag, startPoint x: 406, startPoint y: 157, endPoint x: 229, endPoint y: 72, distance: 195.8
click at [137, 9] on icon at bounding box center [138, 8] width 13 height 13
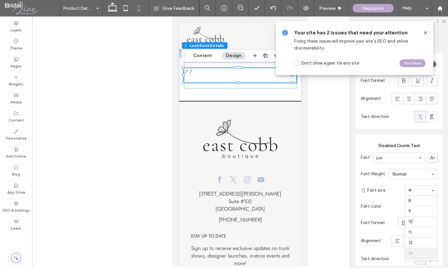
scroll to position [53, 0]
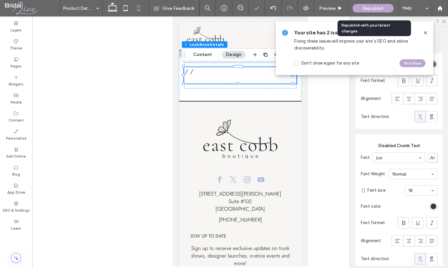
click at [367, 9] on span "Republish" at bounding box center [373, 9] width 21 height 6
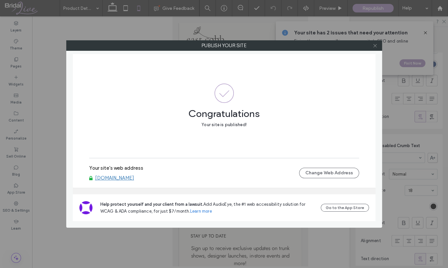
click at [376, 43] on icon at bounding box center [375, 45] width 5 height 5
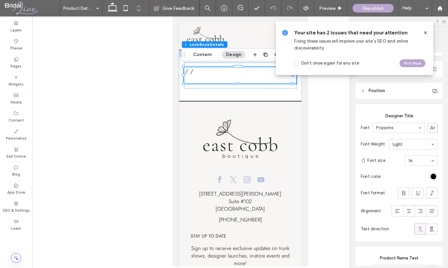
scroll to position [215, 0]
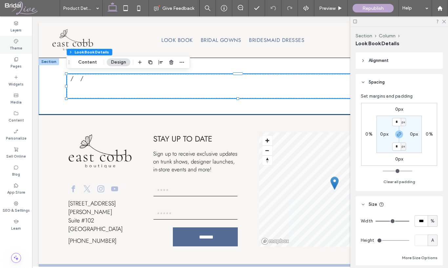
scroll to position [131, 0]
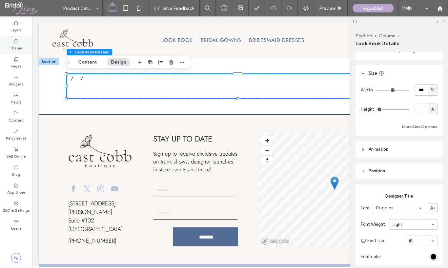
click at [14, 48] on label "Theme" at bounding box center [16, 47] width 12 height 7
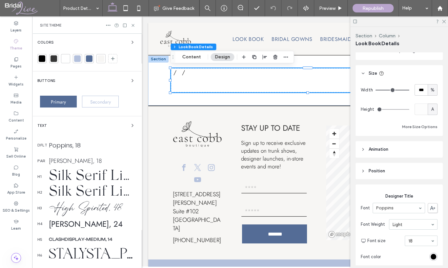
scroll to position [66, 0]
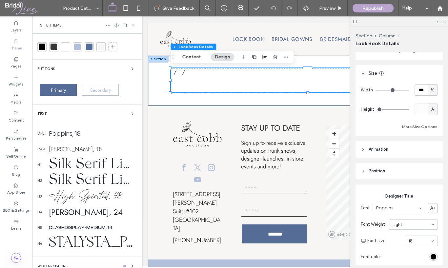
click at [66, 181] on div "Silk Serif Light, 48" at bounding box center [93, 181] width 88 height 22
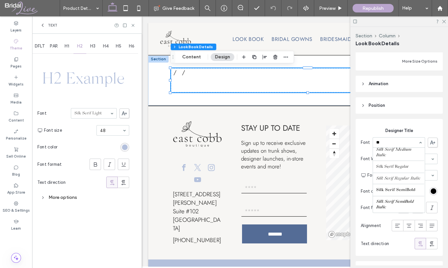
scroll to position [129, 0]
type input "***"
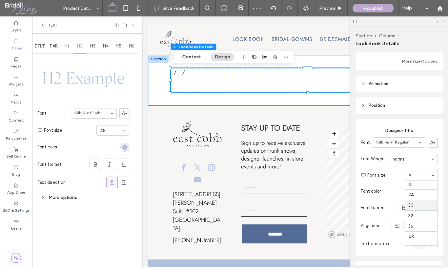
scroll to position [106, 0]
click at [123, 9] on icon at bounding box center [125, 8] width 13 height 13
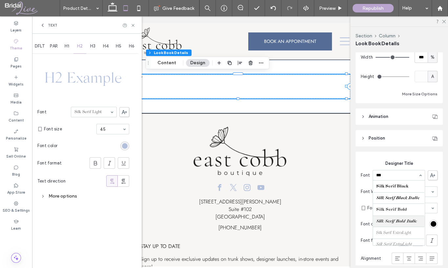
scroll to position [33, 0]
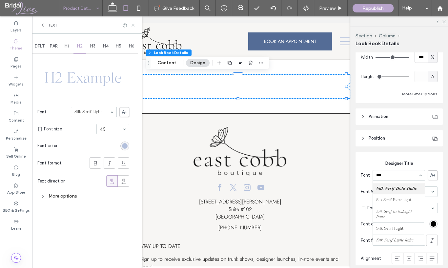
type input "***"
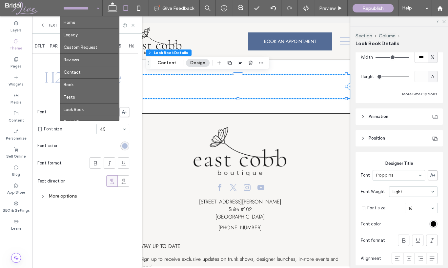
drag, startPoint x: 137, startPoint y: 66, endPoint x: 132, endPoint y: 59, distance: 8.1
click at [137, 66] on div "DFLT PAR H1 H2 H3 H4 H5 H6 H2 Example Font Silk Serif Light Font size 45 Font c…" at bounding box center [87, 151] width 110 height 235
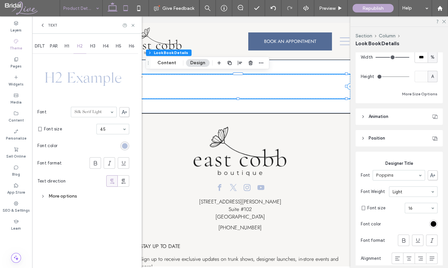
click at [110, 9] on icon at bounding box center [112, 8] width 13 height 13
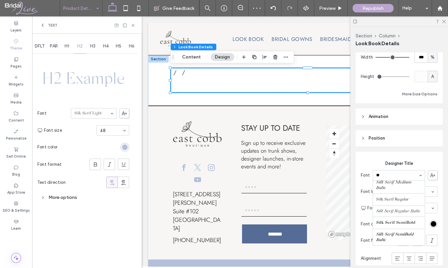
scroll to position [129, 0]
type input "****"
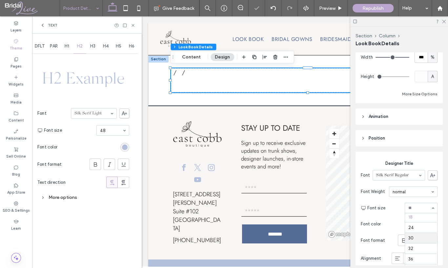
scroll to position [106, 0]
click at [431, 224] on div "rgb(0, 0, 0)" at bounding box center [434, 225] width 6 height 6
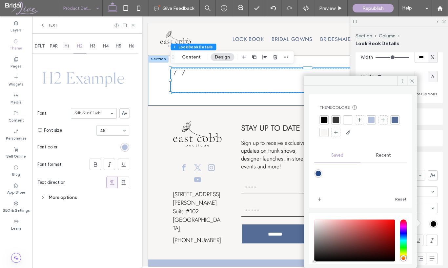
click at [392, 123] on div at bounding box center [395, 120] width 7 height 7
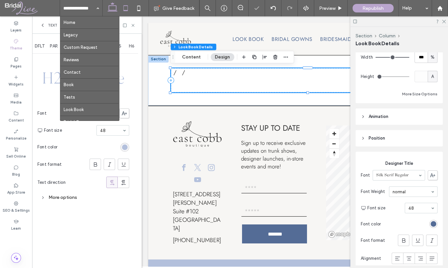
click at [129, 7] on icon at bounding box center [125, 8] width 13 height 13
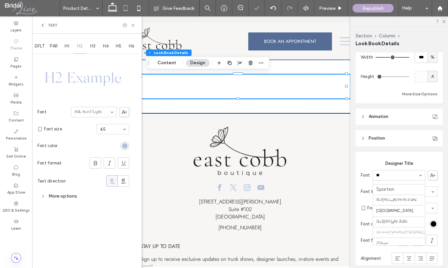
scroll to position [129, 0]
type input "****"
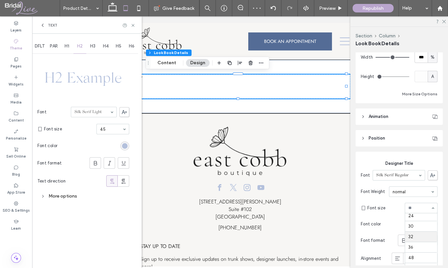
scroll to position [97, 0]
click at [432, 222] on div "rgb(0, 0, 0)" at bounding box center [434, 225] width 6 height 6
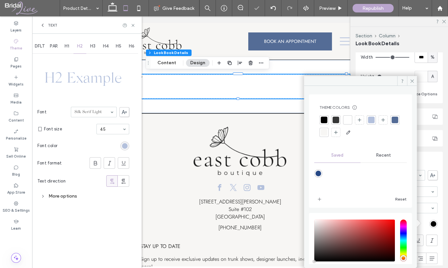
click at [392, 123] on div at bounding box center [395, 120] width 7 height 7
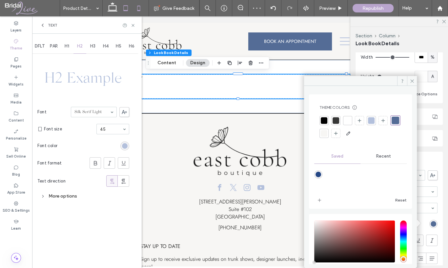
click at [137, 8] on icon at bounding box center [138, 8] width 13 height 13
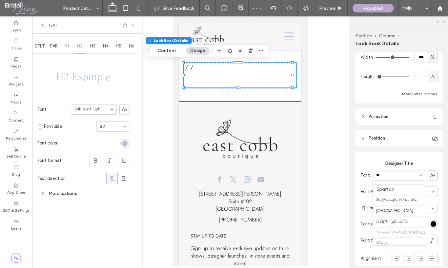
scroll to position [129, 0]
type input "***"
drag, startPoint x: 379, startPoint y: 194, endPoint x: 383, endPoint y: 197, distance: 5.4
type input "**"
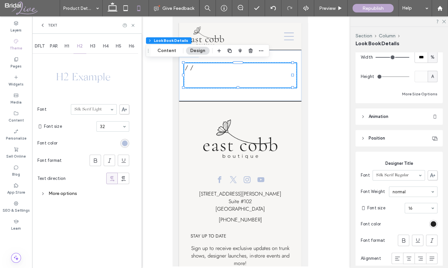
click at [431, 222] on div "rgb(0, 0, 0)" at bounding box center [434, 225] width 6 height 6
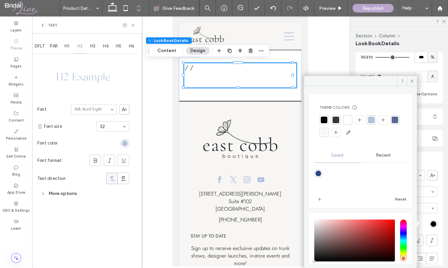
click at [318, 176] on div "rgba(38,72,133,1)" at bounding box center [319, 174] width 6 height 6
type input "*******"
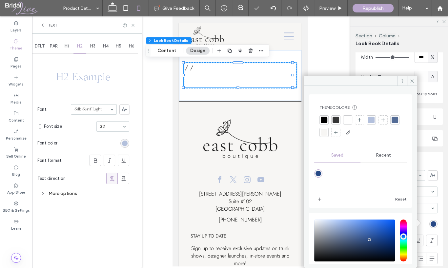
click at [392, 123] on div at bounding box center [395, 120] width 7 height 7
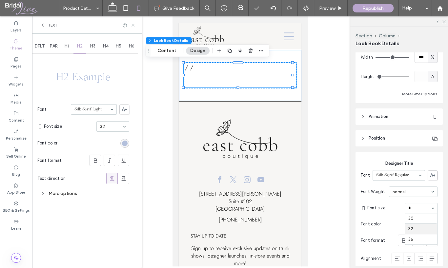
type input "**"
click at [387, 212] on section "Font size 38" at bounding box center [403, 208] width 70 height 17
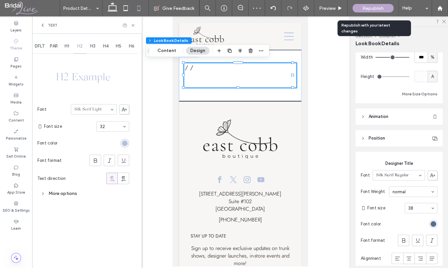
click at [361, 11] on div "Republish" at bounding box center [373, 8] width 41 height 9
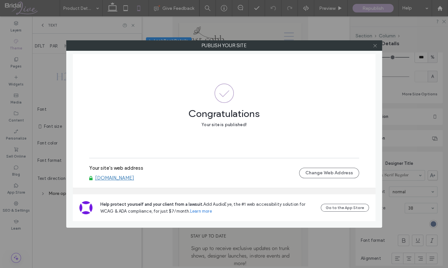
click at [374, 44] on use at bounding box center [374, 45] width 3 height 3
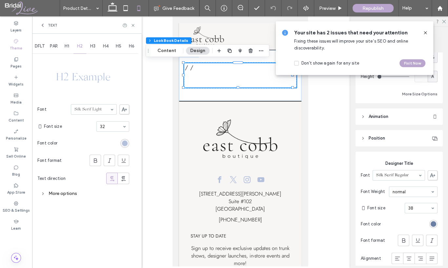
click at [431, 223] on div "rgba(84, 108, 150, 1)" at bounding box center [434, 225] width 6 height 6
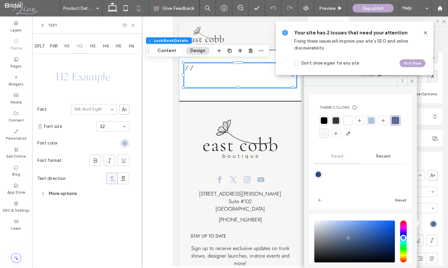
click at [325, 121] on div at bounding box center [324, 120] width 7 height 7
click at [430, 164] on span "Designer Title" at bounding box center [399, 163] width 77 height 7
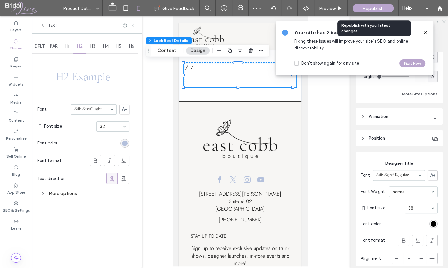
click at [356, 8] on div "Republish" at bounding box center [373, 8] width 41 height 9
